Goal: Transaction & Acquisition: Purchase product/service

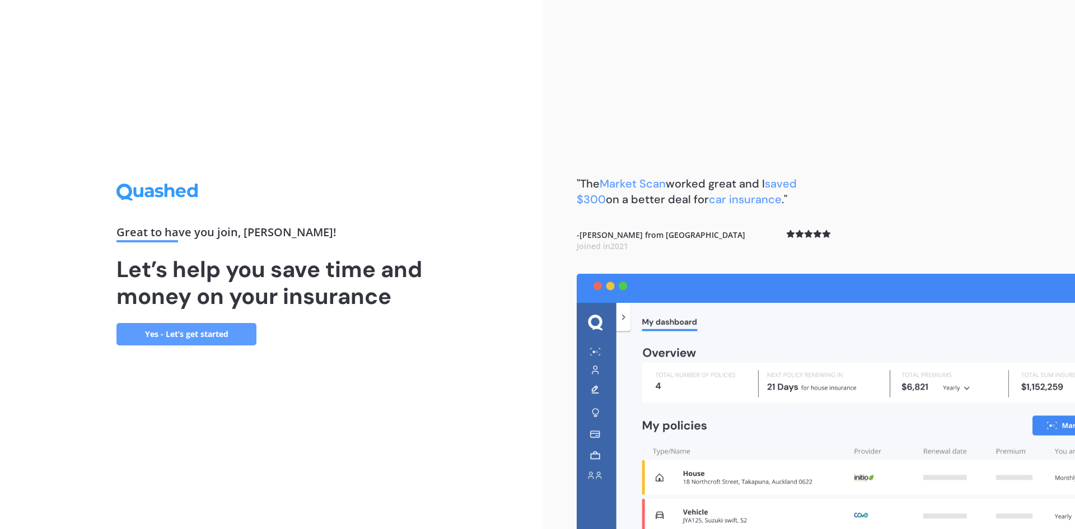
click at [180, 336] on link "Yes - Let’s get started" at bounding box center [186, 334] width 140 height 22
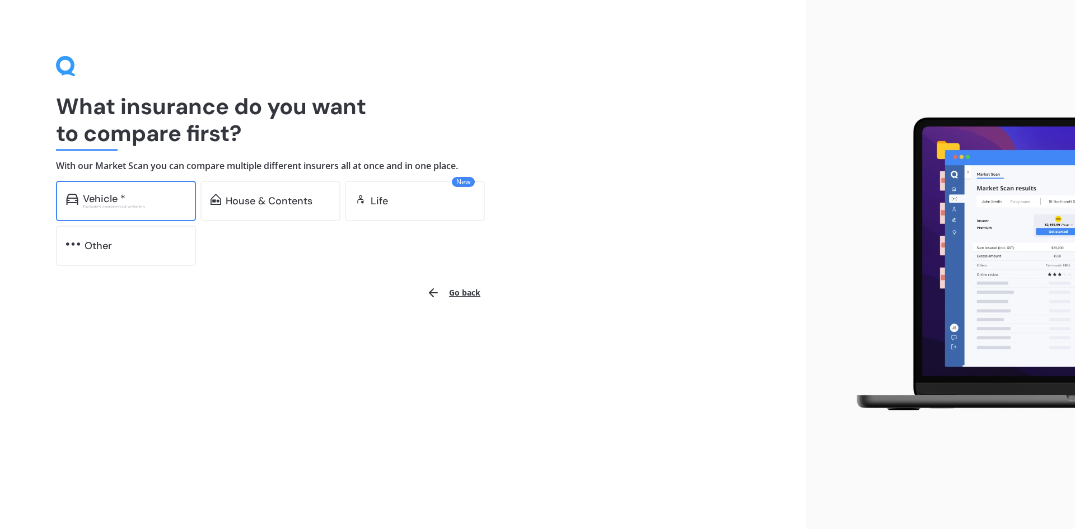
click at [121, 194] on div "Vehicle *" at bounding box center [104, 198] width 43 height 11
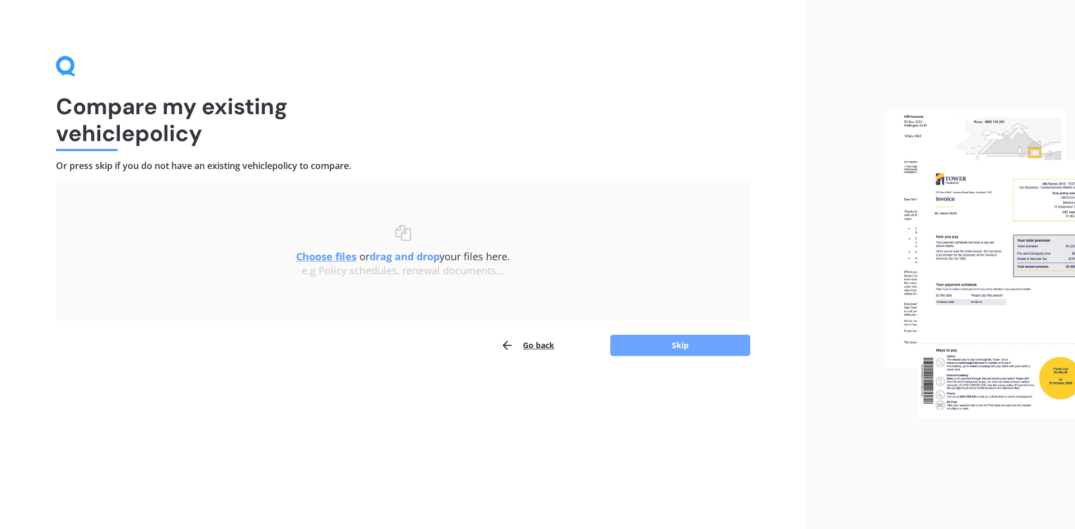
click at [655, 343] on button "Skip" at bounding box center [680, 345] width 140 height 21
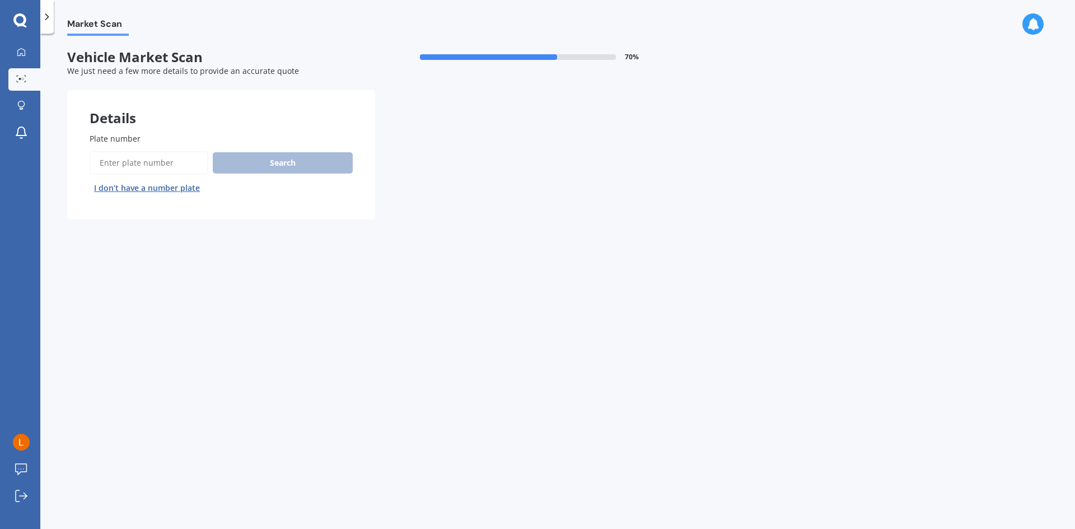
click at [111, 162] on input "Plate number" at bounding box center [149, 163] width 119 height 24
type input "LBQ880"
click at [0, 0] on button "Next" at bounding box center [0, 0] width 0 height 0
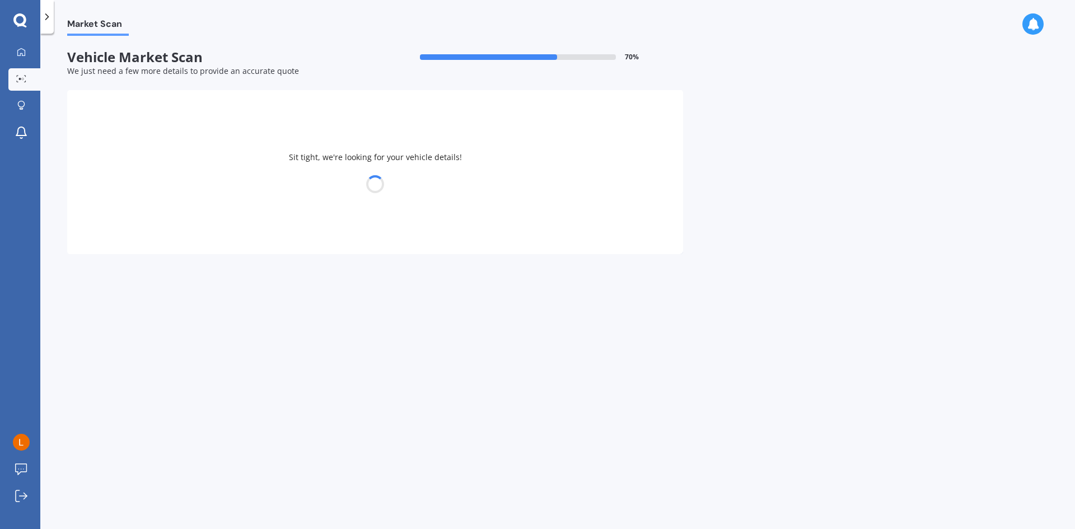
select select "TOYOTA"
select select "COROLLA"
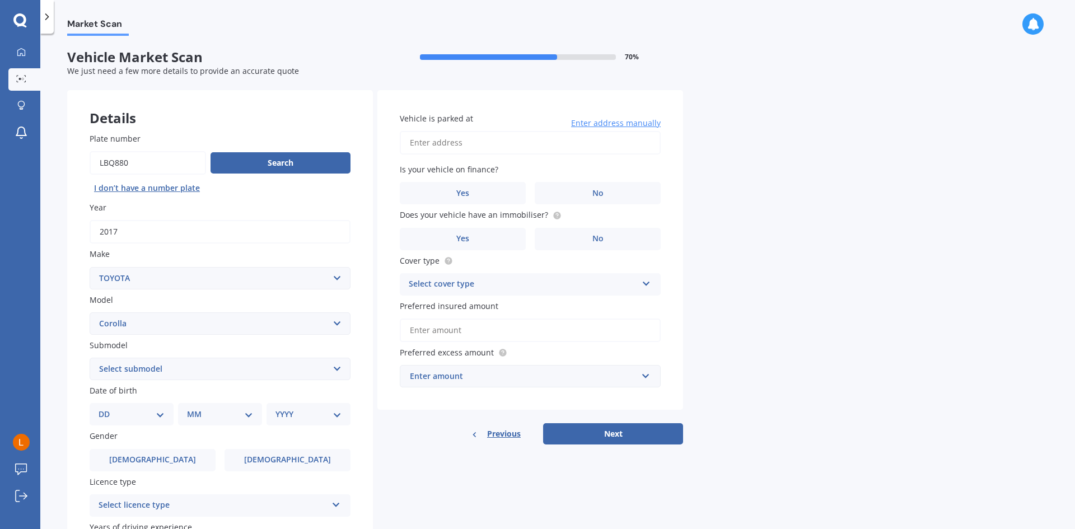
click at [167, 209] on label "Year" at bounding box center [218, 208] width 256 height 12
click at [167, 220] on input "2017" at bounding box center [220, 232] width 261 height 24
click at [297, 463] on span "Female" at bounding box center [287, 460] width 89 height 10
click at [0, 0] on input "Female" at bounding box center [0, 0] width 0 height 0
click at [111, 417] on select "DD 01 02 03 04 05 06 07 08 09 10 11 12 13 14 15 16 17 18 19 20 21 22 23 24 25 2…" at bounding box center [132, 414] width 66 height 12
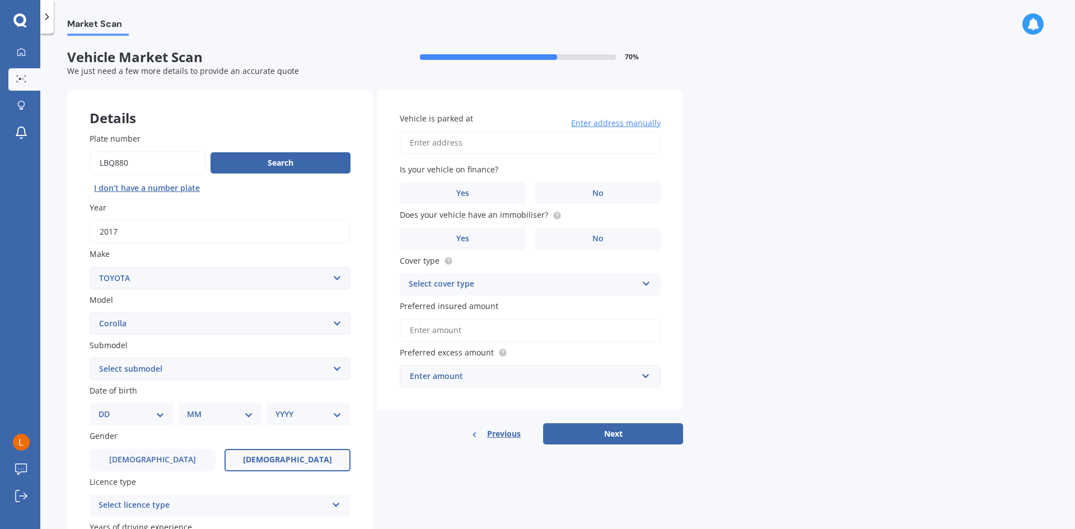
select select "01"
click at [108, 408] on select "DD 01 02 03 04 05 06 07 08 09 10 11 12 13 14 15 16 17 18 19 20 21 22 23 24 25 2…" at bounding box center [132, 414] width 66 height 12
click at [213, 417] on select "MM 01 02 03 04 05 06 07 08 09 10 11 12" at bounding box center [223, 414] width 62 height 12
select select "06"
click at [192, 408] on select "MM 01 02 03 04 05 06 07 08 09 10 11 12" at bounding box center [223, 414] width 62 height 12
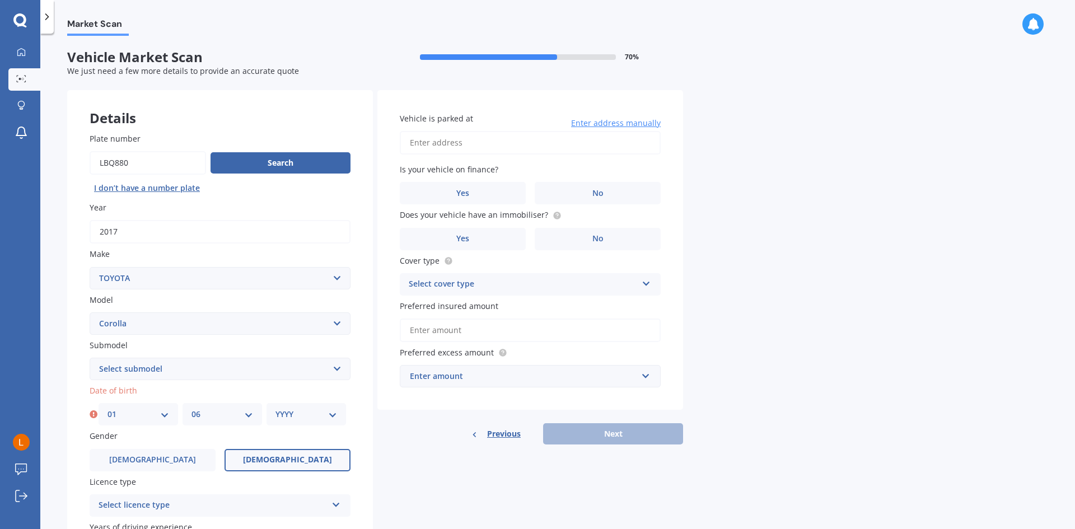
click at [288, 414] on select "YYYY 2025 2024 2023 2022 2021 2020 2019 2018 2017 2016 2015 2014 2013 2012 2011…" at bounding box center [307, 414] width 62 height 12
select select "1951"
click at [276, 408] on select "YYYY 2025 2024 2023 2022 2021 2020 2019 2018 2017 2016 2015 2014 2013 2012 2011…" at bounding box center [307, 414] width 62 height 12
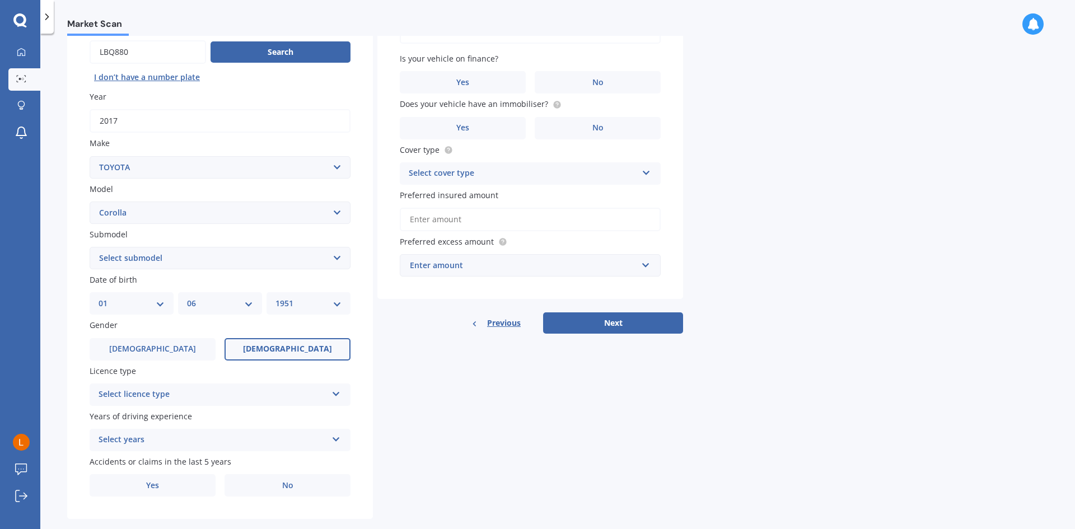
scroll to position [112, 0]
click at [335, 391] on icon at bounding box center [337, 391] width 10 height 8
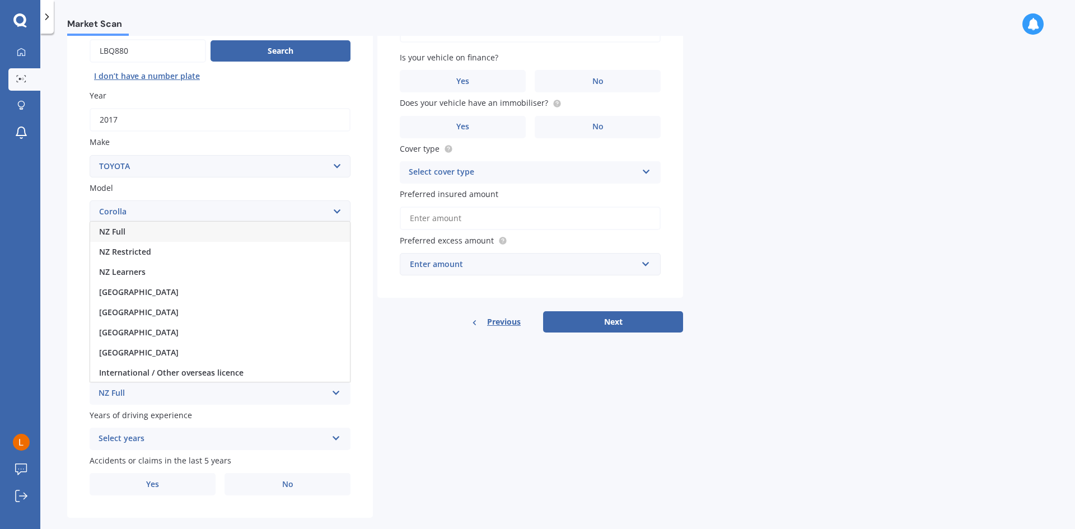
click at [108, 232] on span "NZ Full" at bounding box center [112, 231] width 26 height 11
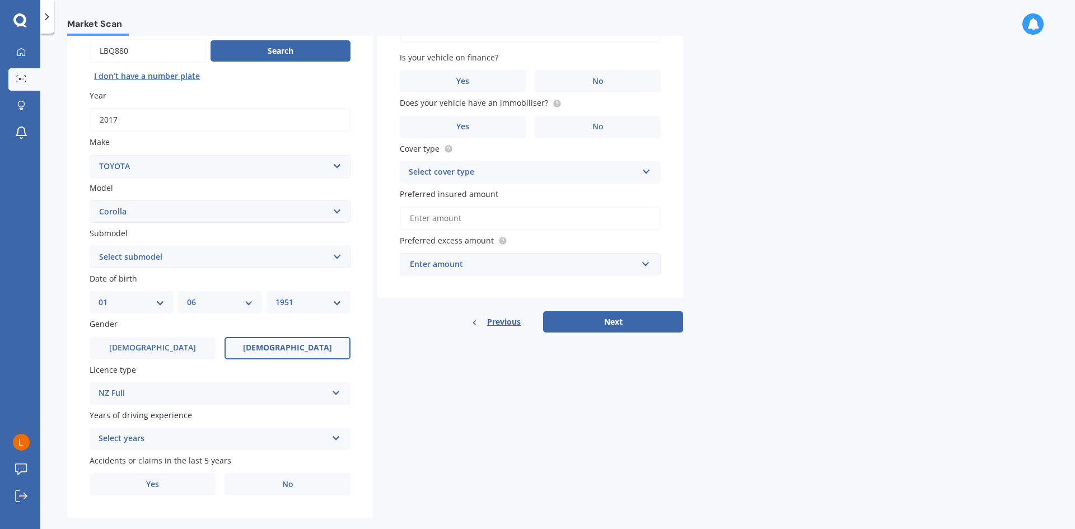
click at [335, 434] on icon at bounding box center [337, 436] width 10 height 8
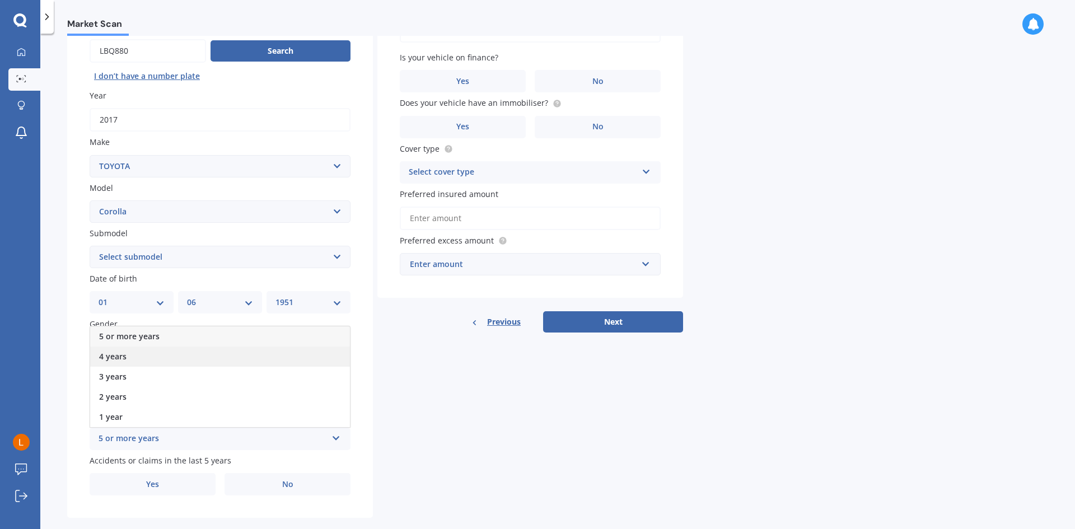
click at [114, 357] on span "4 years" at bounding box center [112, 356] width 27 height 11
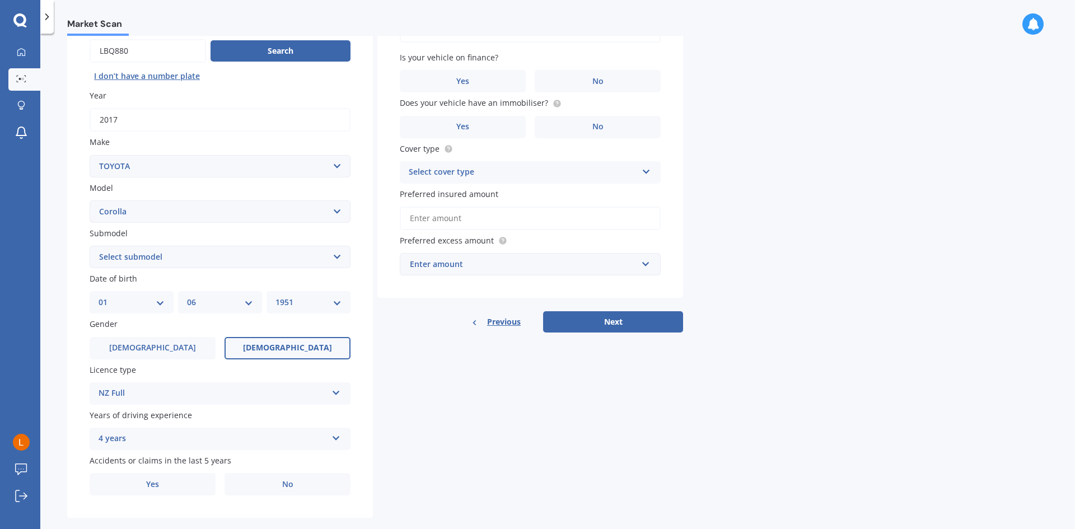
click at [335, 440] on icon at bounding box center [337, 436] width 10 height 8
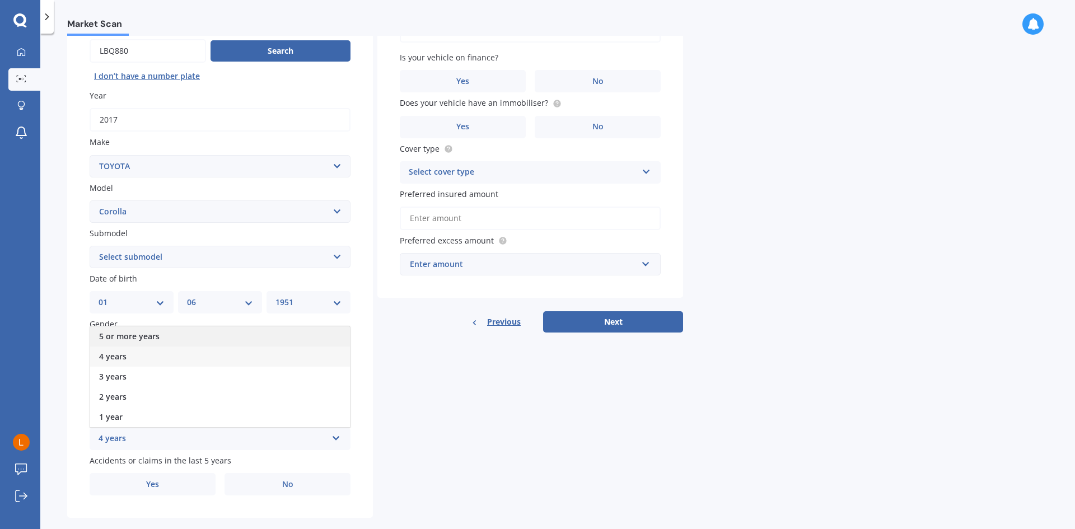
click at [123, 335] on span "5 or more years" at bounding box center [129, 336] width 60 height 11
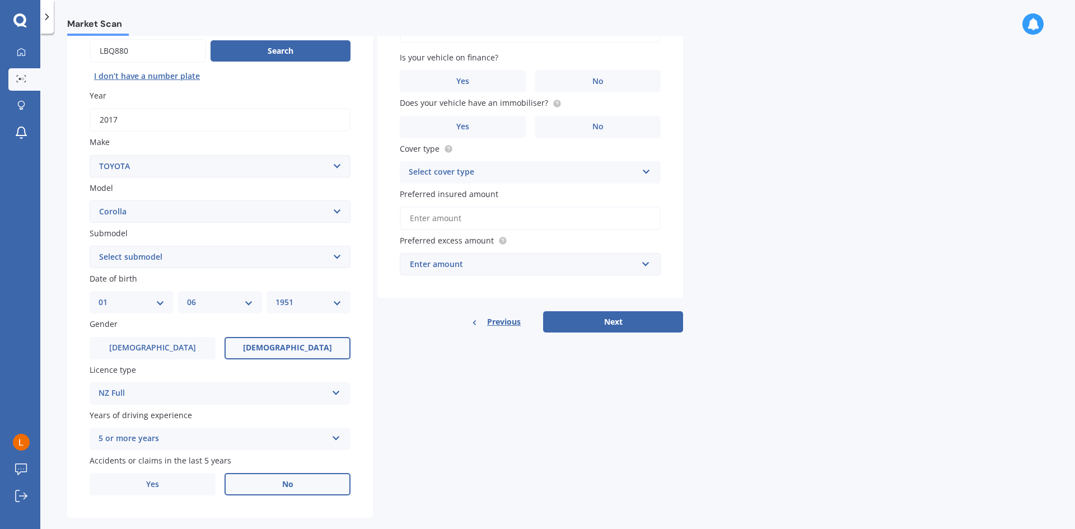
click at [282, 487] on span "No" at bounding box center [287, 485] width 11 height 10
click at [0, 0] on input "No" at bounding box center [0, 0] width 0 height 0
click at [580, 81] on label "No" at bounding box center [598, 81] width 126 height 22
click at [0, 0] on input "No" at bounding box center [0, 0] width 0 height 0
click at [487, 125] on label "Yes" at bounding box center [463, 127] width 126 height 22
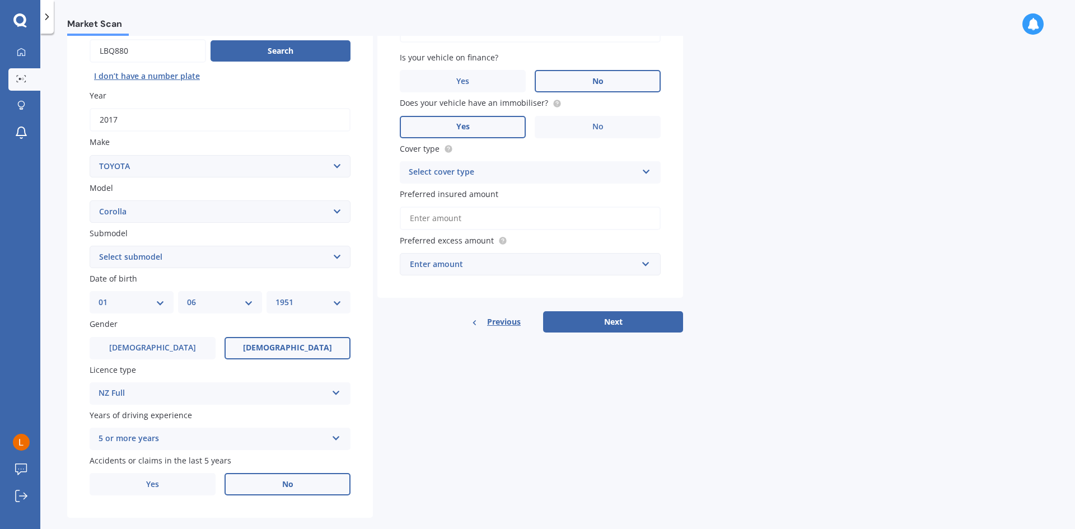
click at [0, 0] on input "Yes" at bounding box center [0, 0] width 0 height 0
click at [592, 170] on div "Select cover type" at bounding box center [523, 172] width 228 height 13
click at [473, 195] on div "Comprehensive" at bounding box center [530, 194] width 260 height 20
click at [615, 224] on input "Preferred insured amount" at bounding box center [530, 219] width 261 height 24
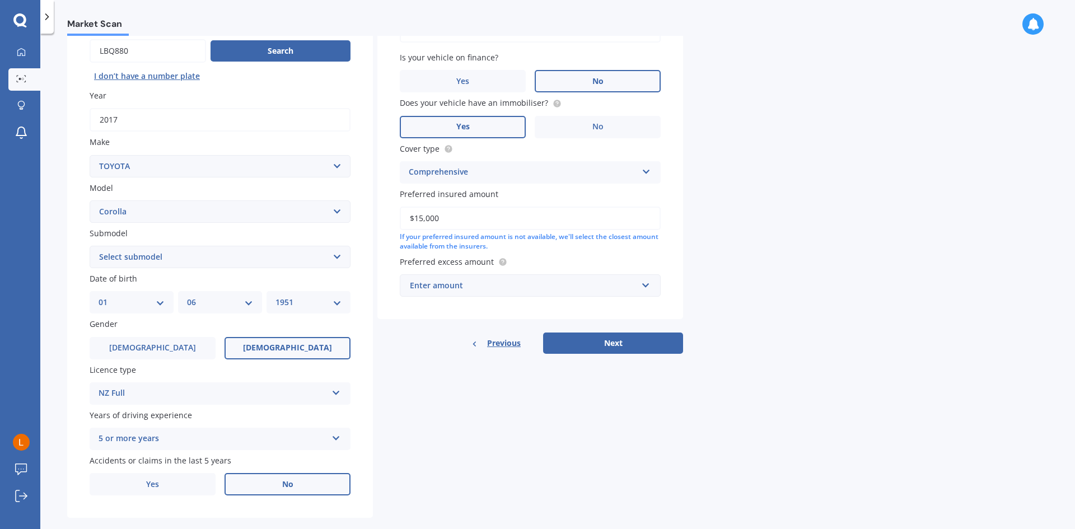
type input "$15,000"
drag, startPoint x: 481, startPoint y: 361, endPoint x: 510, endPoint y: 357, distance: 29.3
click at [481, 361] on div "Details Plate number Search I don’t have a number plate Year 2017 Make Select m…" at bounding box center [375, 248] width 616 height 540
click at [645, 284] on input "text" at bounding box center [526, 285] width 251 height 21
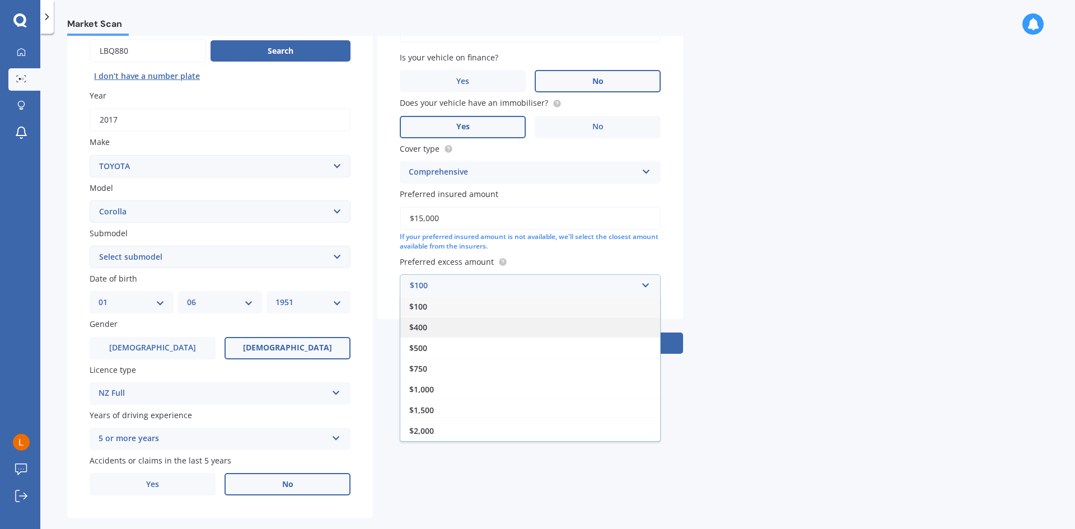
click at [433, 324] on div "$400" at bounding box center [530, 327] width 260 height 21
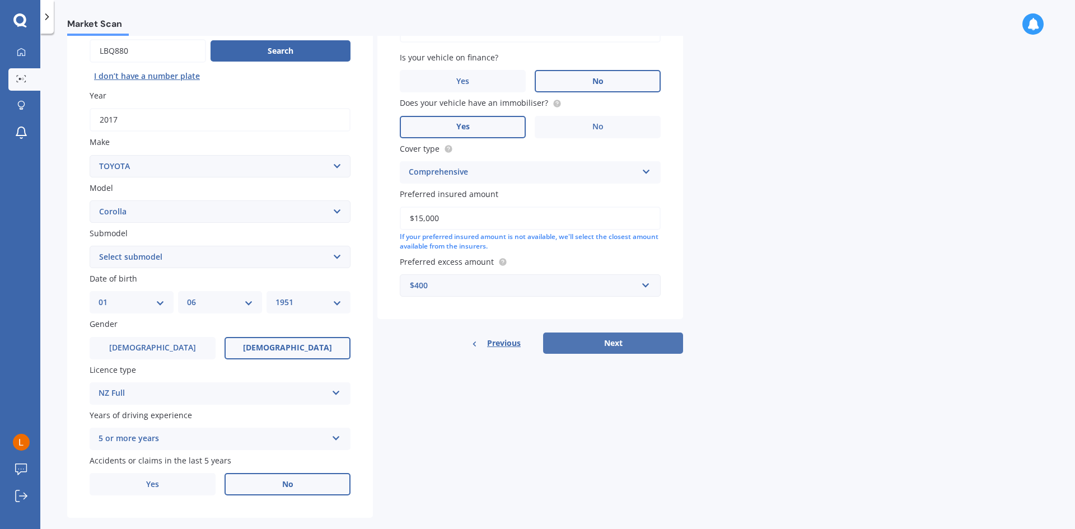
click at [603, 344] on button "Next" at bounding box center [613, 343] width 140 height 21
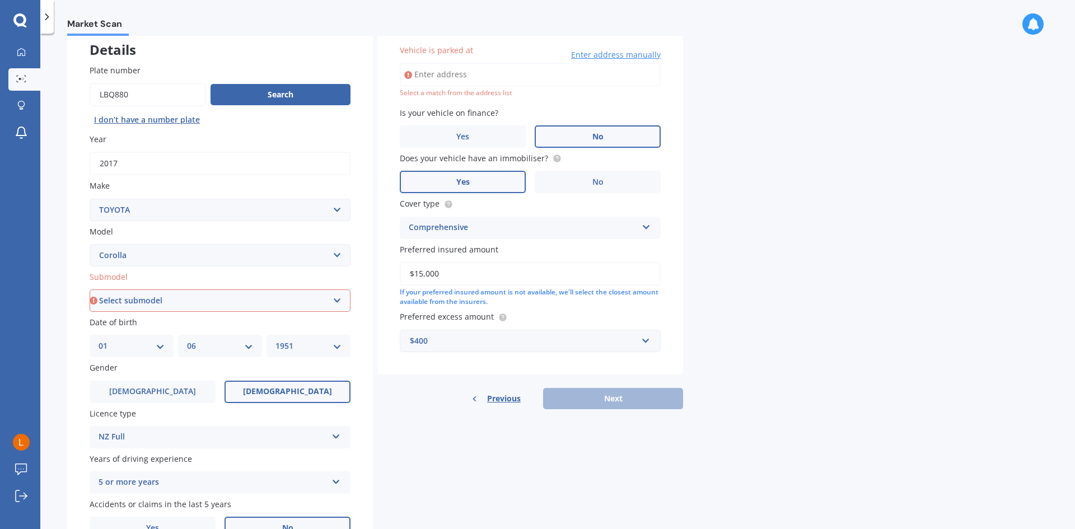
scroll to position [0, 0]
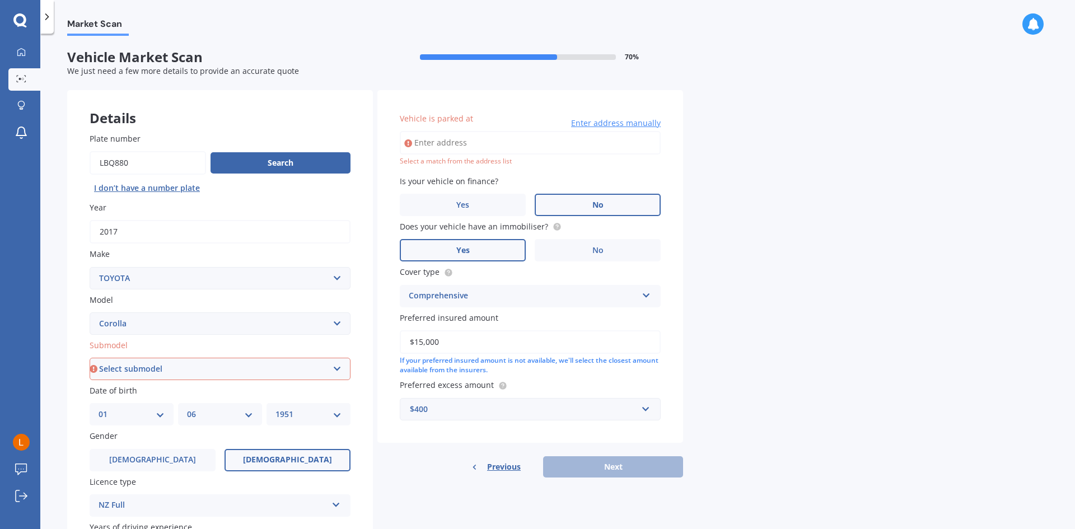
click at [442, 144] on input "Vehicle is parked at" at bounding box center [530, 143] width 261 height 24
type input "3 Watson Lane, Kerikeri 0230"
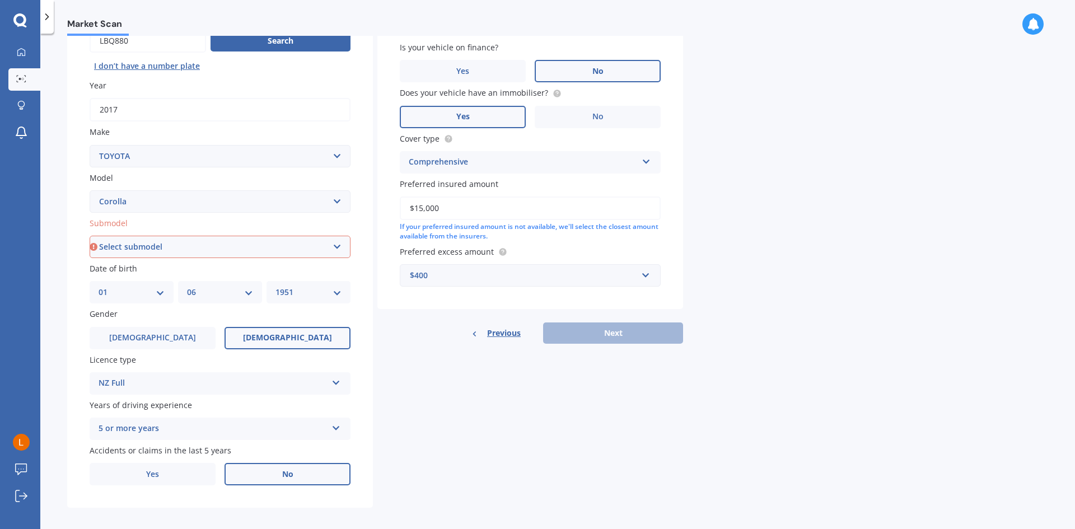
scroll to position [130, 0]
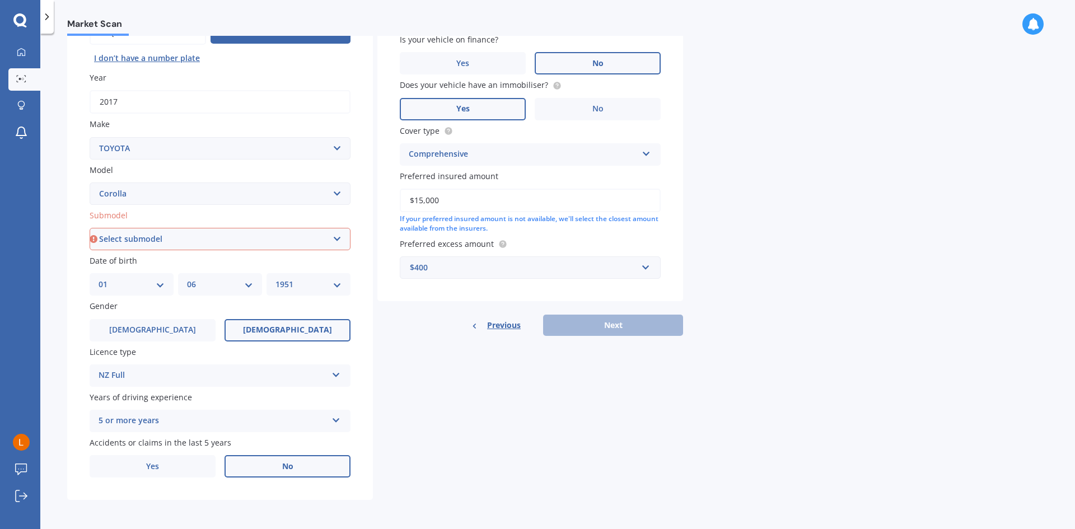
click at [605, 325] on div "Previous Next" at bounding box center [530, 325] width 306 height 21
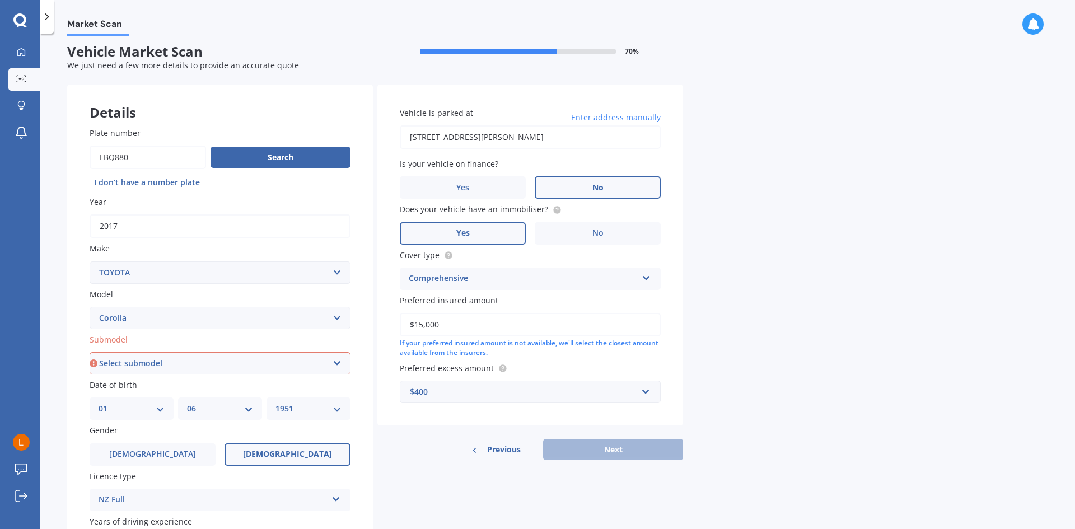
scroll to position [0, 0]
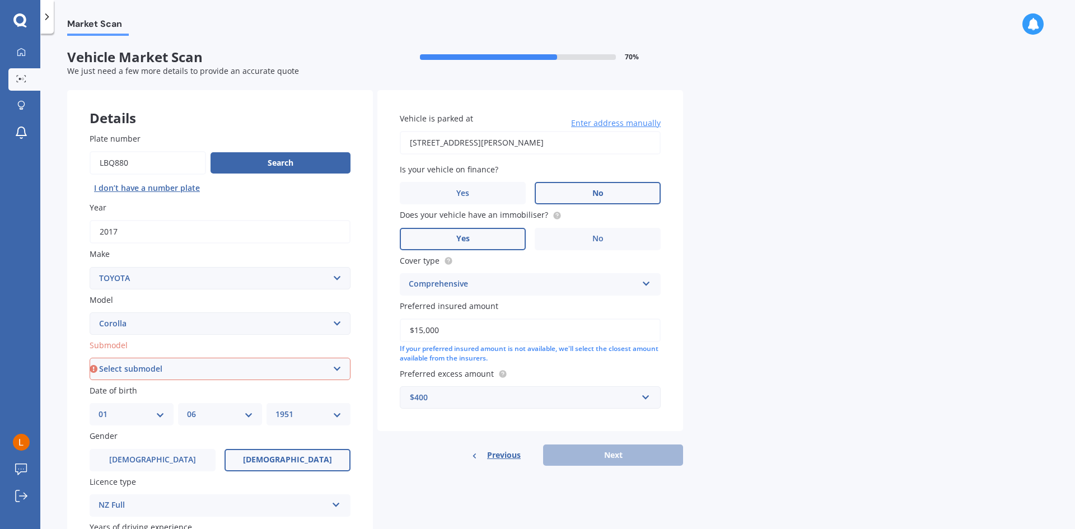
click at [151, 371] on select "Select submodel (All other) Axio Diesel Fielder 2WD Fielder 4WD FXGT GL GLX 1.8…" at bounding box center [220, 369] width 261 height 22
select select "GX WAGON AUTO"
click at [90, 358] on select "Select submodel (All other) Axio Diesel Fielder 2WD Fielder 4WD FXGT GL GLX 1.8…" at bounding box center [220, 369] width 261 height 22
click at [598, 454] on button "Next" at bounding box center [613, 455] width 140 height 21
select select "01"
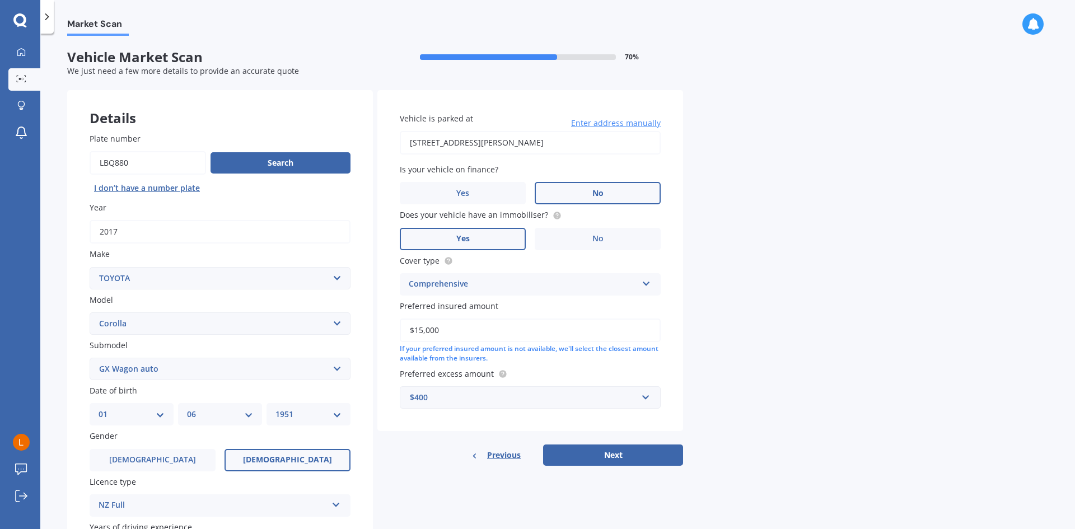
select select "06"
select select "1951"
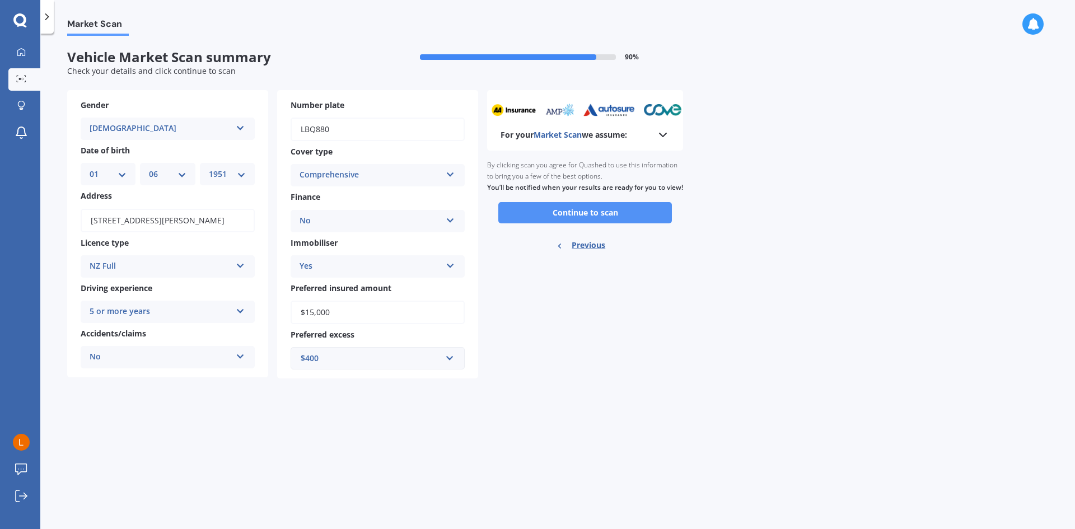
click at [586, 223] on button "Continue to scan" at bounding box center [585, 212] width 174 height 21
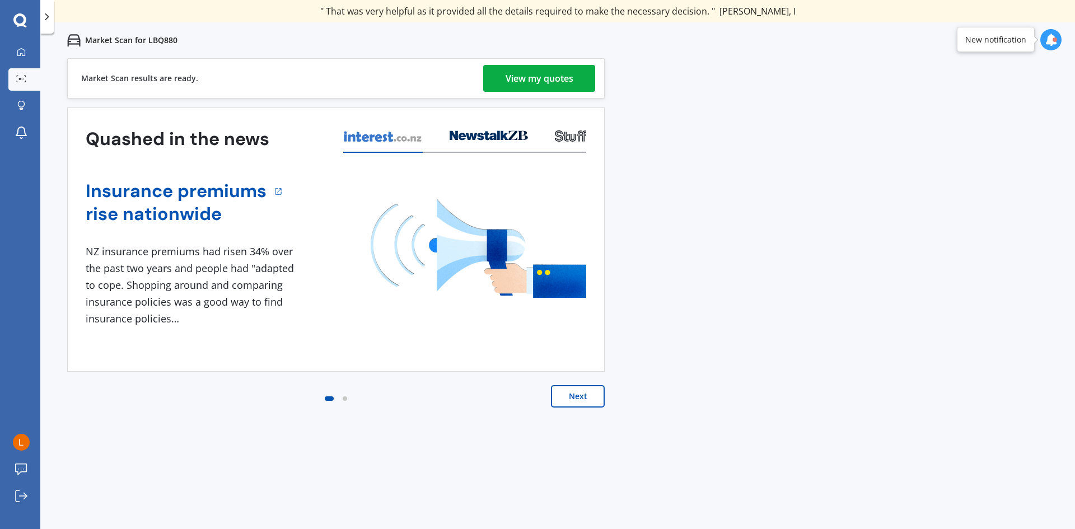
click at [536, 79] on div "View my quotes" at bounding box center [540, 78] width 68 height 27
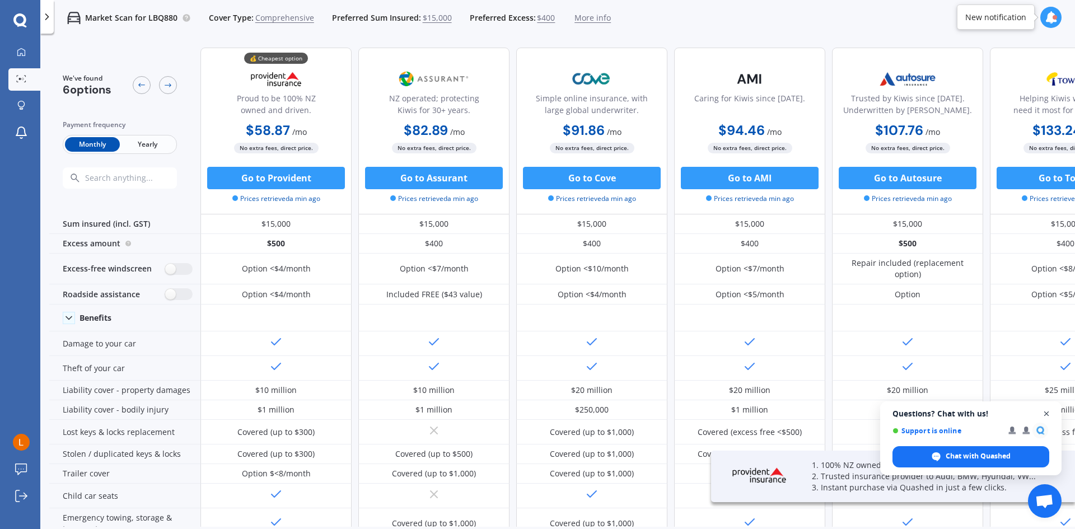
click at [1046, 412] on span "Close chat" at bounding box center [1047, 414] width 14 height 14
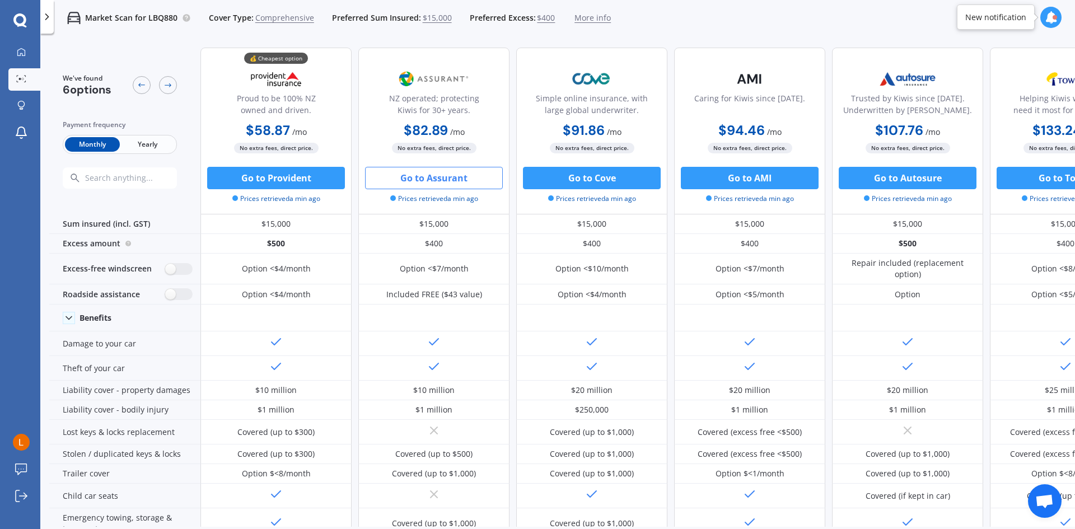
click at [439, 178] on button "Go to Assurant" at bounding box center [434, 178] width 138 height 22
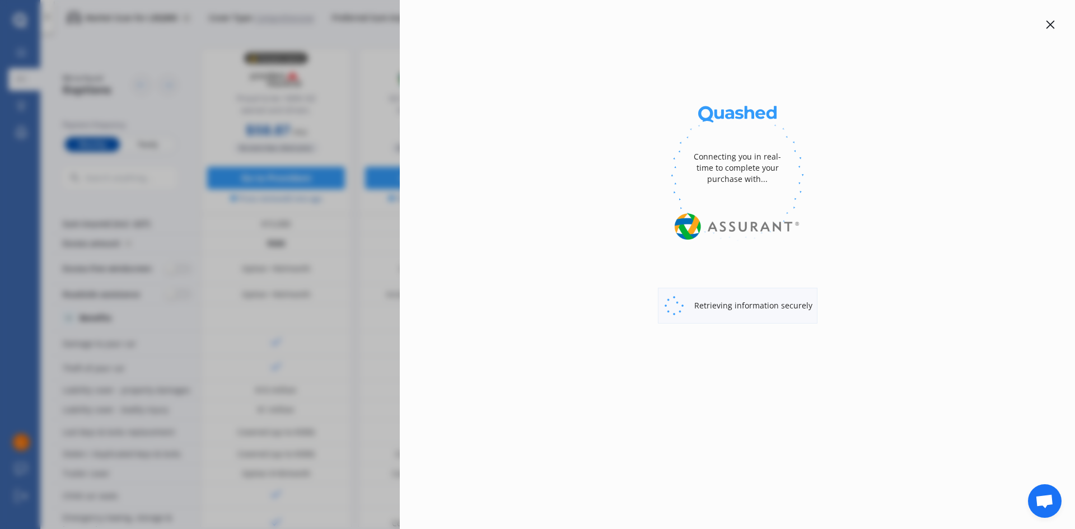
select select "Monthly"
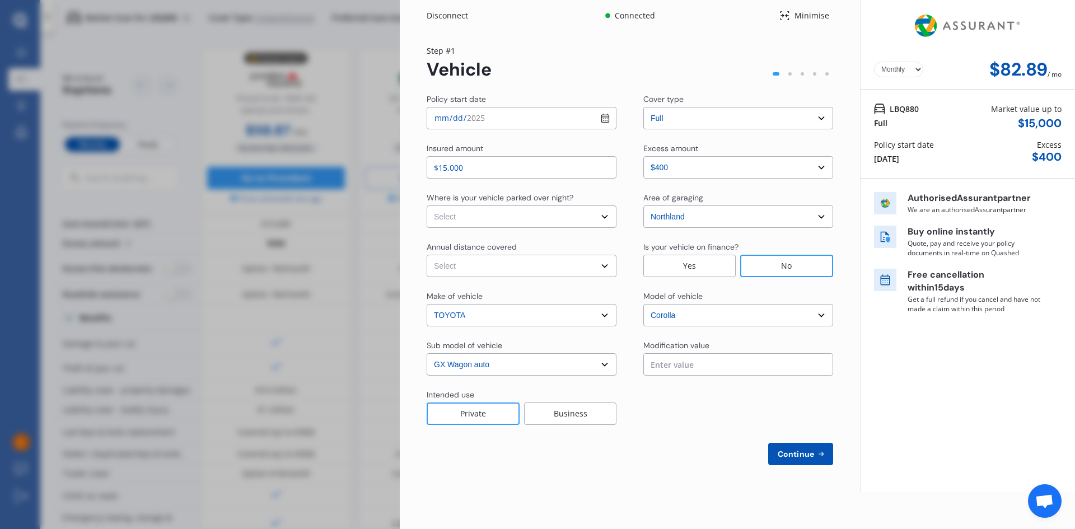
click at [803, 454] on span "Continue" at bounding box center [796, 454] width 41 height 9
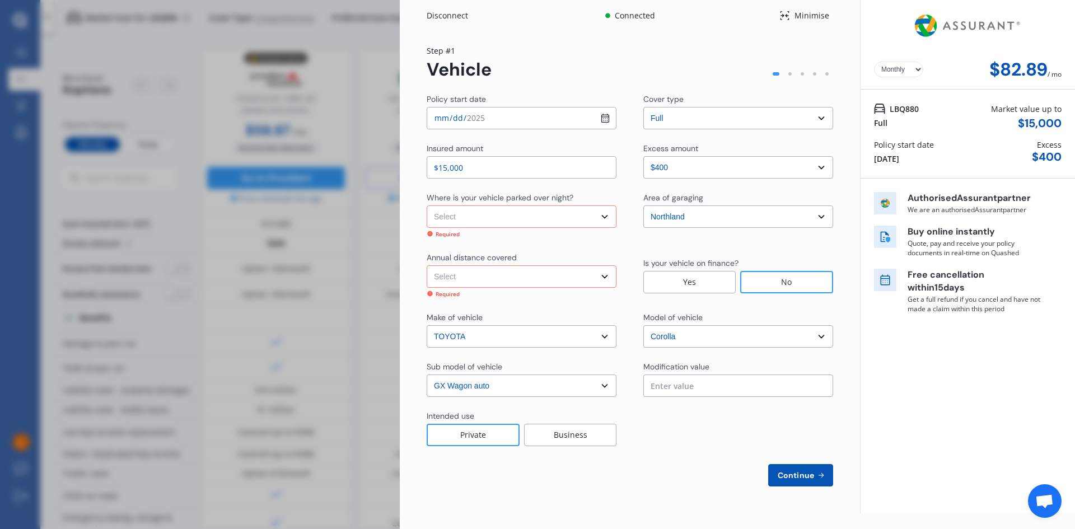
click at [476, 216] on select "Select In a garage On own property On street or road" at bounding box center [522, 217] width 190 height 22
select select "In a garage"
click at [427, 206] on select "Select In a garage On own property On street or road" at bounding box center [522, 217] width 190 height 22
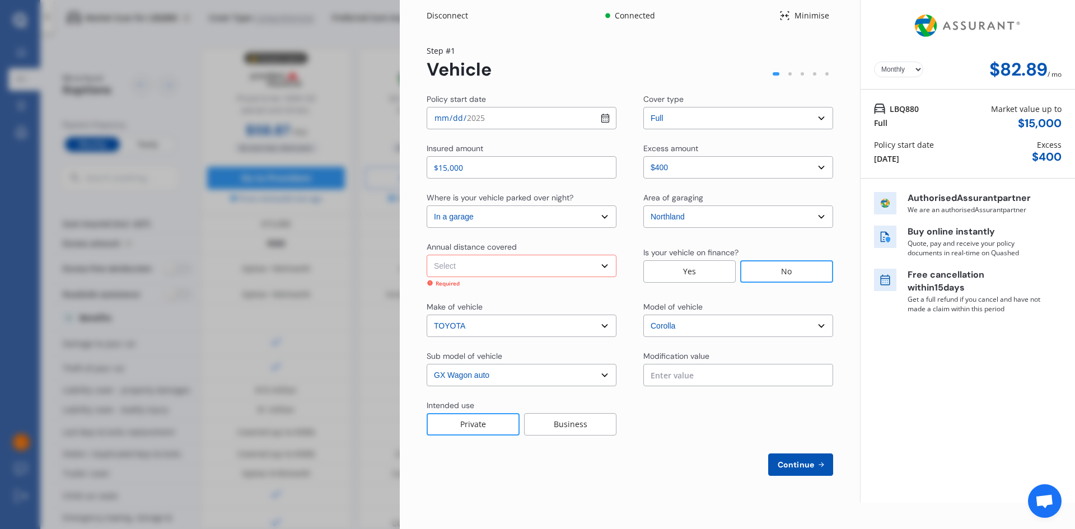
click at [474, 267] on select "Select Low (less than 15,000km per year) Average (15,000-30,000km per year) Hig…" at bounding box center [522, 266] width 190 height 22
select select "15000"
click at [427, 255] on select "Select Low (less than 15,000km per year) Average (15,000-30,000km per year) Hig…" at bounding box center [522, 266] width 190 height 22
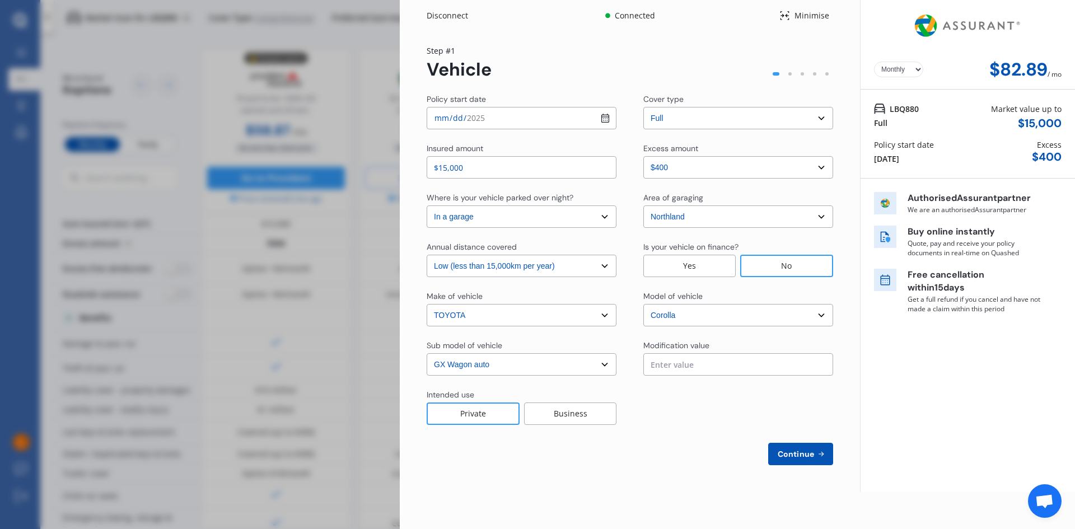
click at [791, 448] on button "Continue" at bounding box center [800, 454] width 65 height 22
select select "Miss"
select select "01"
select select "06"
select select "1951"
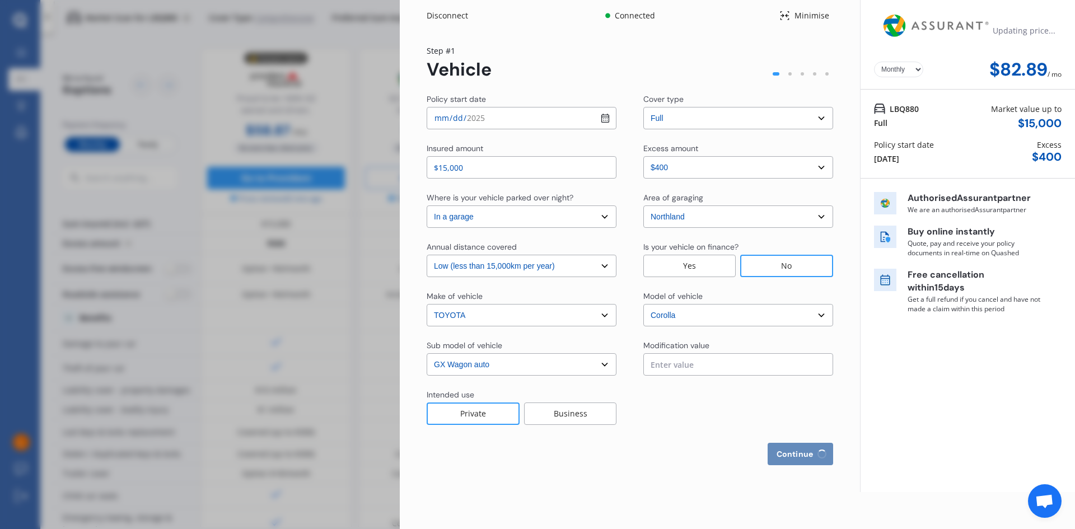
select select "full"
select select "more than 4 years"
select select "New Zealand"
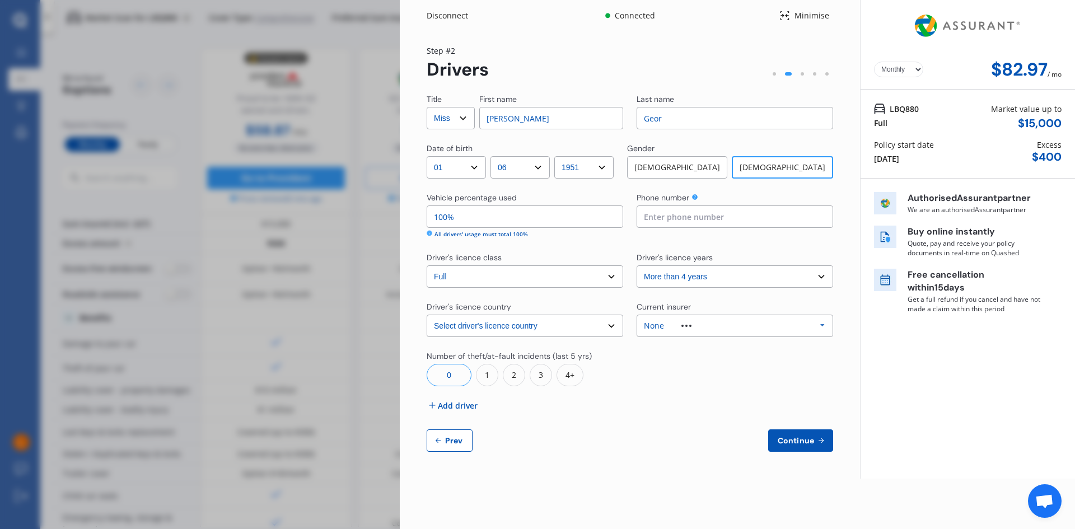
click at [652, 215] on input at bounding box center [735, 217] width 197 height 22
type input "021395366"
click at [678, 382] on div at bounding box center [735, 369] width 197 height 36
click at [822, 324] on icon at bounding box center [822, 325] width 17 height 21
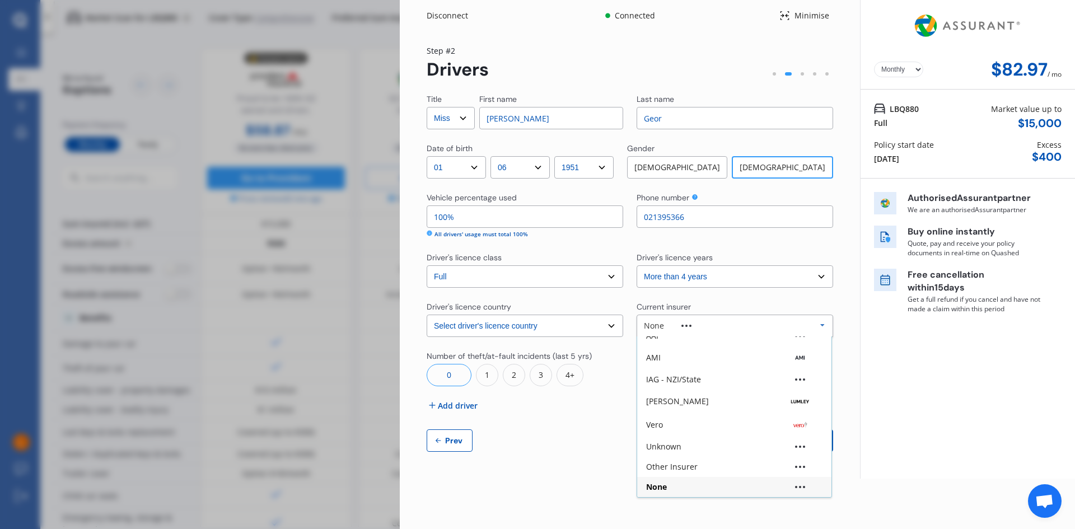
click at [822, 324] on icon at bounding box center [822, 325] width 17 height 21
click at [641, 432] on div "Continue Prev" at bounding box center [630, 441] width 407 height 22
click at [793, 435] on button "Continue" at bounding box center [800, 441] width 65 height 22
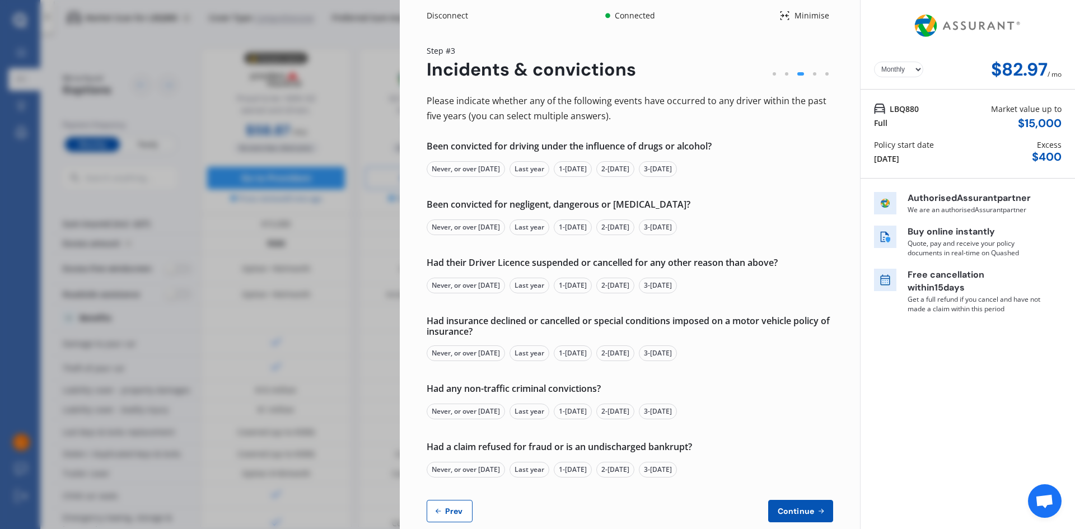
click at [465, 169] on div "Never, or over 5 yrs ago" at bounding box center [466, 169] width 78 height 16
click at [456, 230] on div "Never, or over 5 yrs ago" at bounding box center [466, 228] width 78 height 16
click at [453, 286] on div "Never, or over 5 yrs ago" at bounding box center [466, 286] width 78 height 16
click at [449, 356] on div "Never, or over 5 yrs ago" at bounding box center [466, 354] width 78 height 16
click at [459, 409] on div "Never, or over 5 yrs ago" at bounding box center [466, 412] width 78 height 16
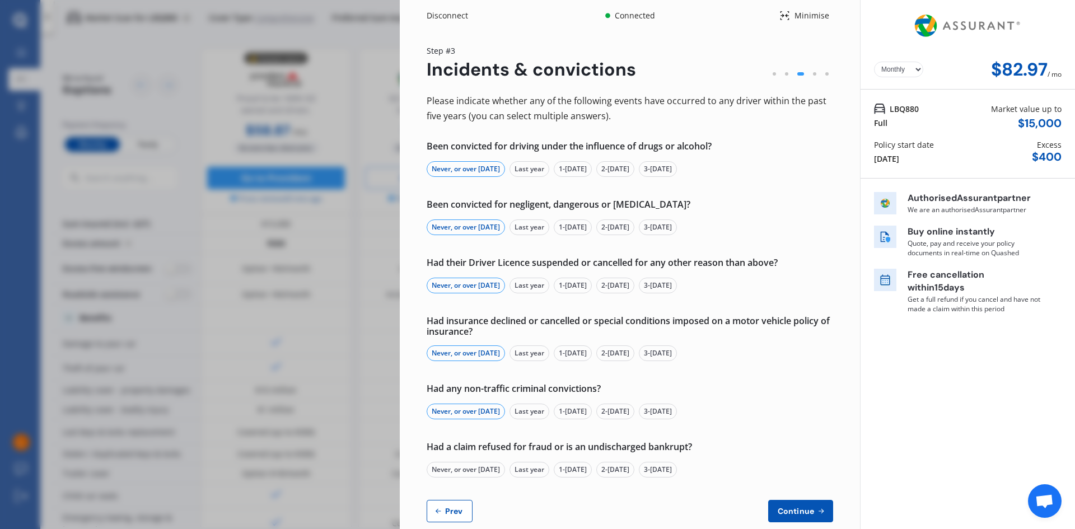
click at [457, 470] on div "Never, or over 5 yrs ago" at bounding box center [466, 470] width 78 height 16
click at [792, 513] on span "Continue" at bounding box center [796, 511] width 41 height 9
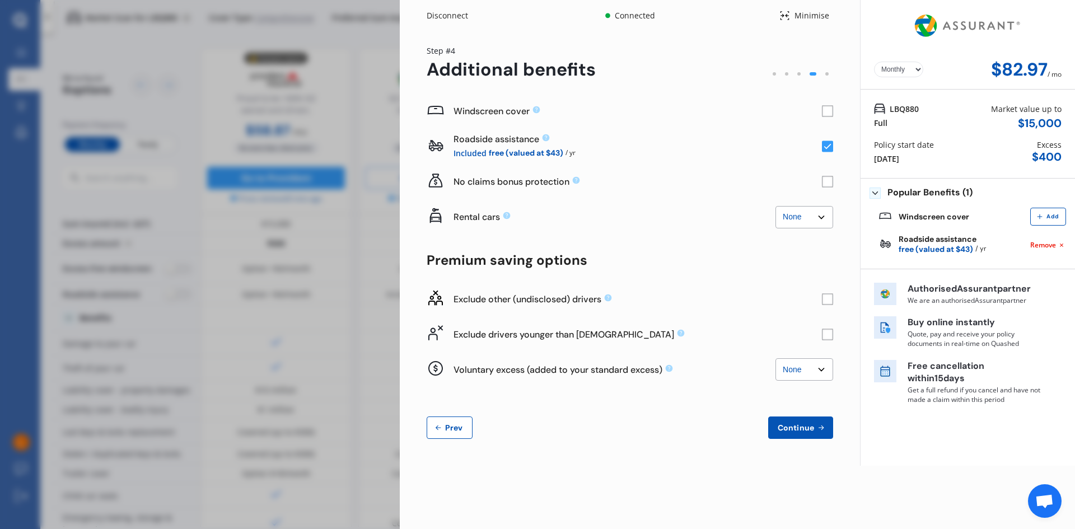
click at [804, 427] on span "Continue" at bounding box center [796, 427] width 41 height 9
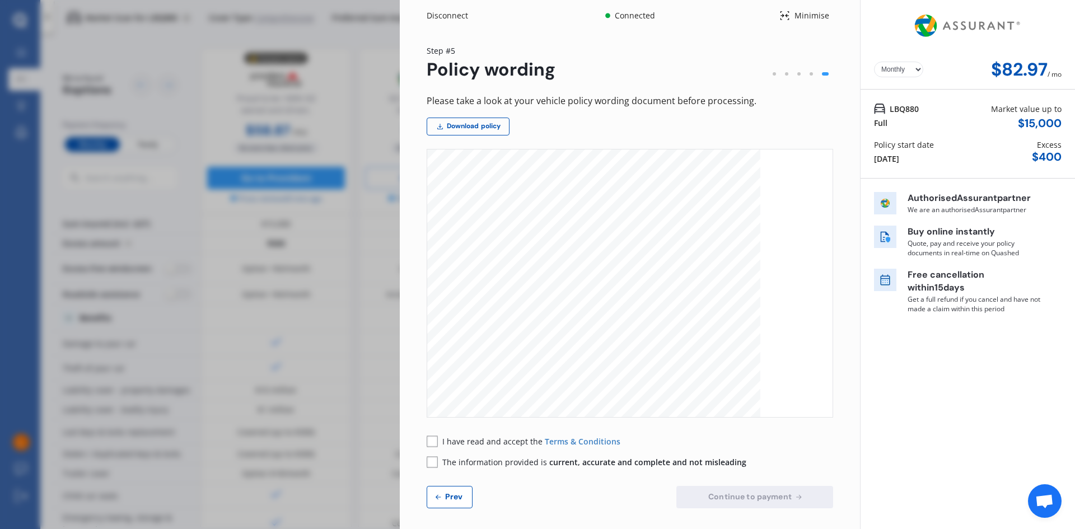
scroll to position [0, 0]
click at [436, 11] on div "Disconnect" at bounding box center [454, 15] width 54 height 11
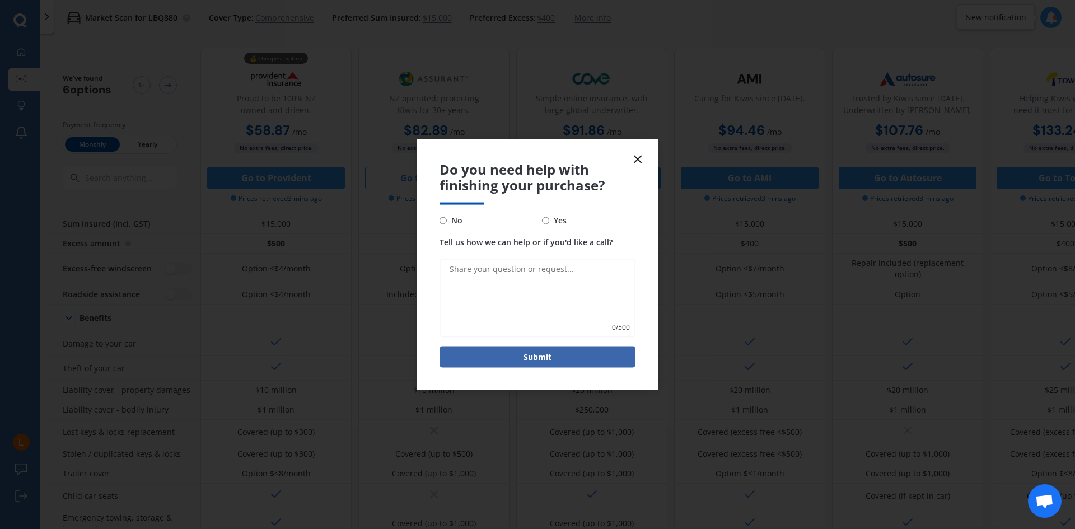
click at [445, 223] on input "No" at bounding box center [443, 220] width 7 height 7
radio input "true"
click at [529, 352] on button "Submit" at bounding box center [538, 357] width 196 height 21
type textarea "no question"
click at [550, 354] on button "Submit" at bounding box center [538, 357] width 196 height 21
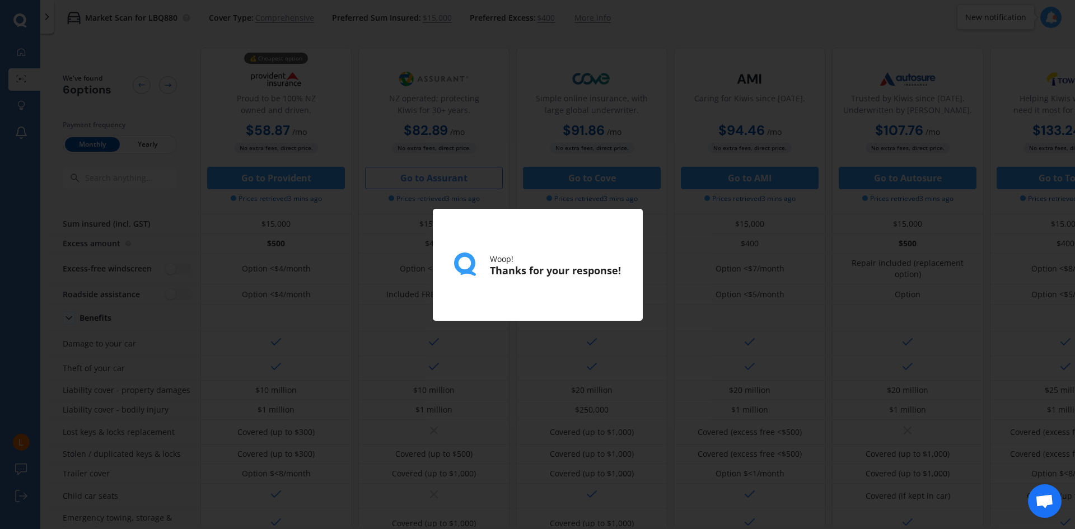
click at [398, 225] on div "Woop! Thanks for your response!" at bounding box center [537, 264] width 1075 height 529
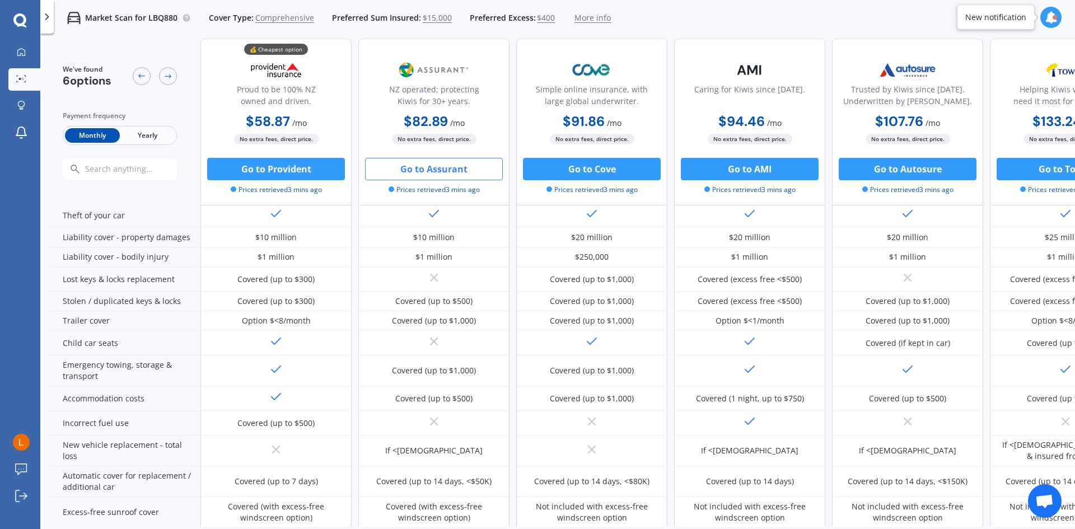
scroll to position [168, 0]
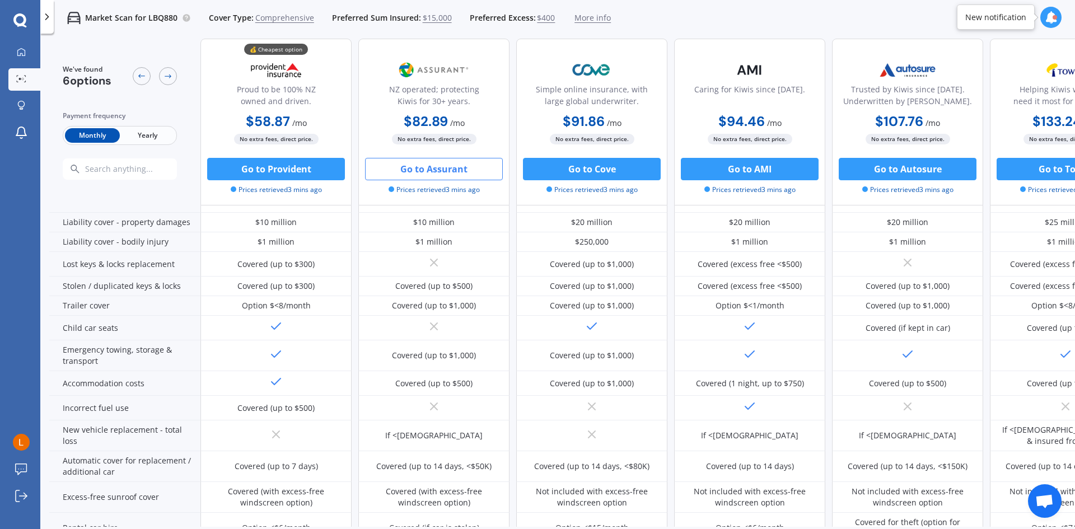
click at [147, 134] on span "Yearly" at bounding box center [147, 135] width 55 height 15
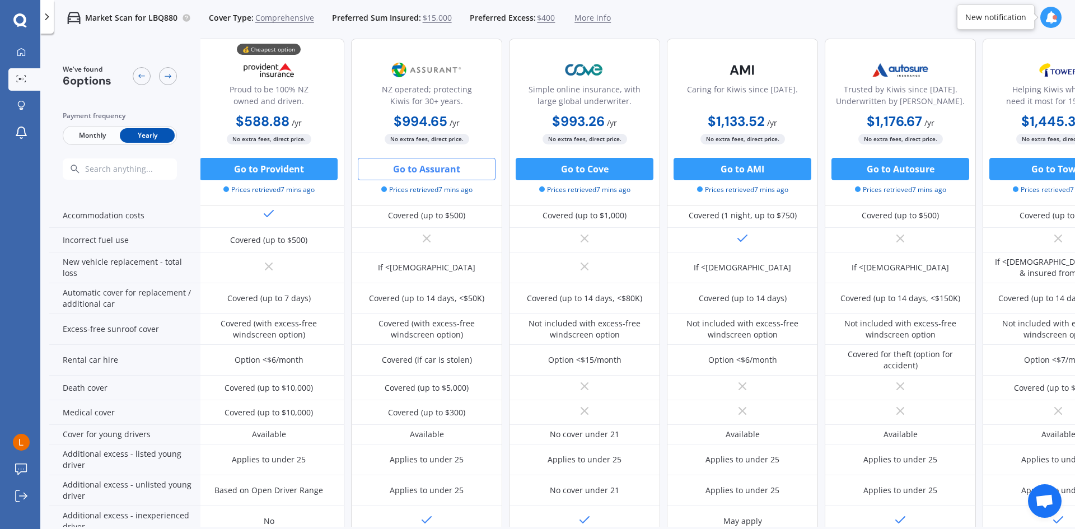
scroll to position [336, 7]
